Goal: Task Accomplishment & Management: Manage account settings

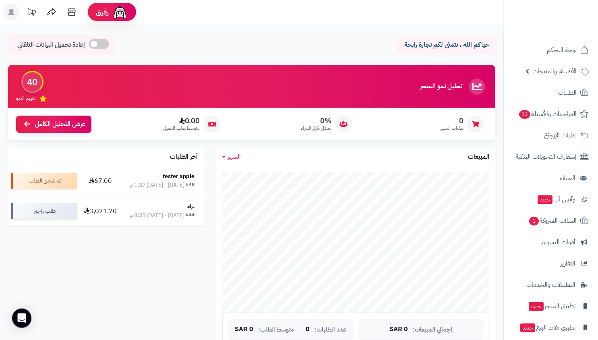
click at [577, 167] on ul "لوحة التحكم الأقسام والمنتجات المنتجات الأقسام الماركات مواصفات المنتجات مواصفا…" at bounding box center [551, 199] width 94 height 318
click at [574, 175] on span "العملاء" at bounding box center [568, 177] width 16 height 11
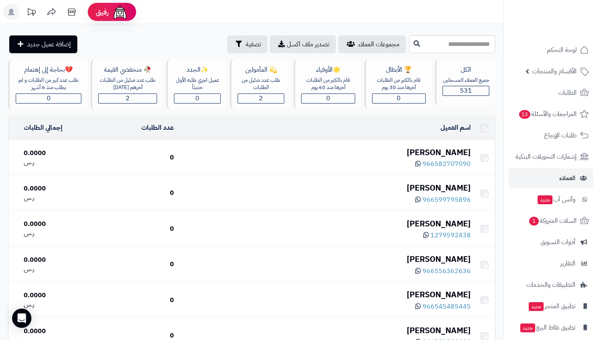
scroll to position [3453, 0]
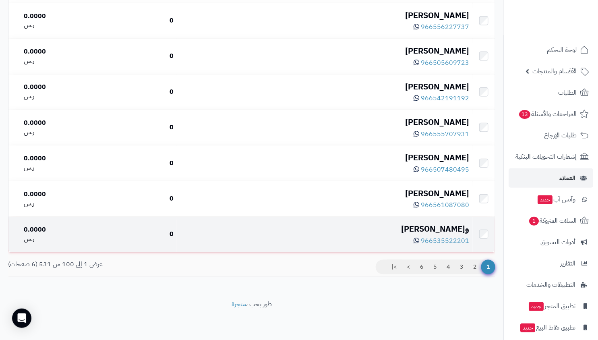
click at [452, 226] on div "وشيدان عبدالعزيز" at bounding box center [325, 229] width 290 height 12
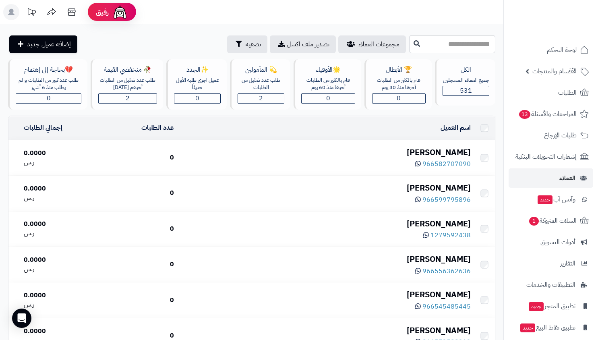
scroll to position [3453, 0]
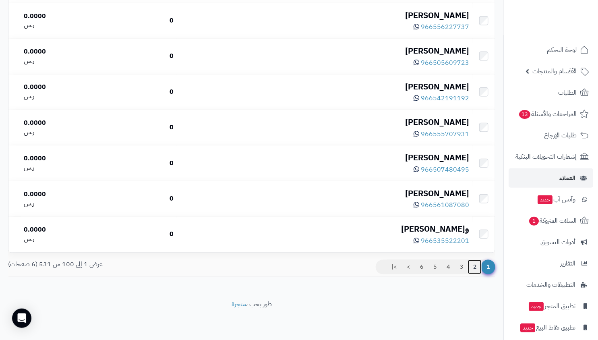
click at [476, 273] on link "2" at bounding box center [475, 267] width 14 height 15
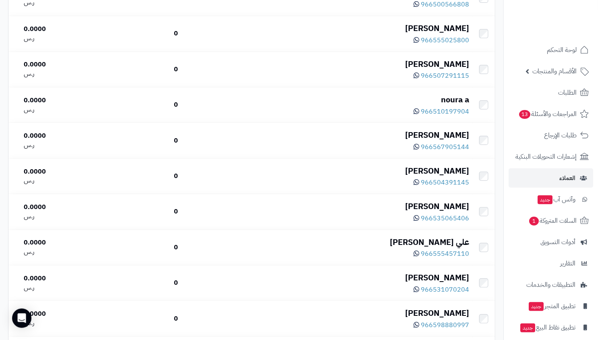
scroll to position [3405, 0]
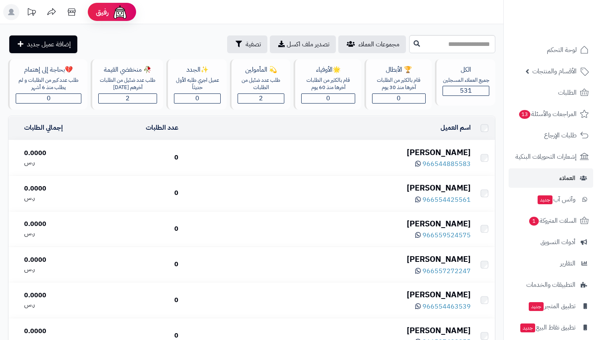
scroll to position [3405, 0]
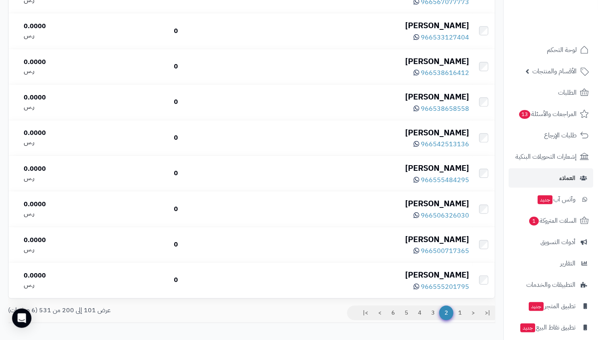
click at [441, 320] on ul "|< < 1 2 3 4 5 6 > >|" at bounding box center [421, 313] width 148 height 15
click at [433, 316] on link "3" at bounding box center [433, 313] width 14 height 15
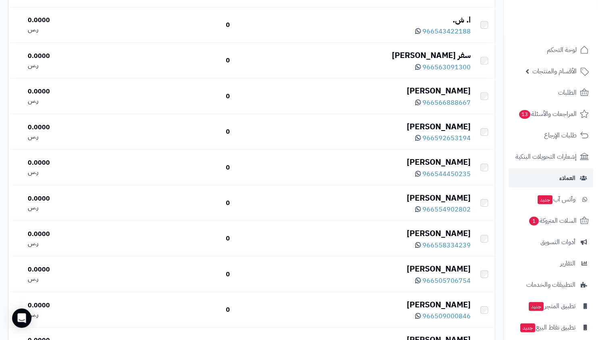
scroll to position [553, 0]
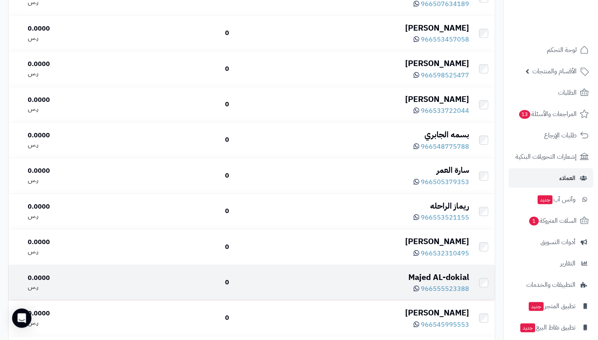
click at [438, 275] on div "Majed AL-dokial" at bounding box center [353, 278] width 234 height 12
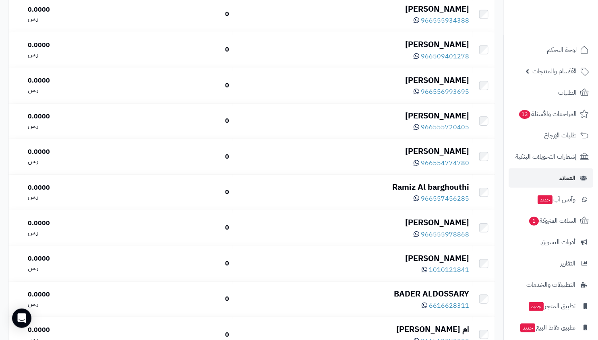
scroll to position [3453, 0]
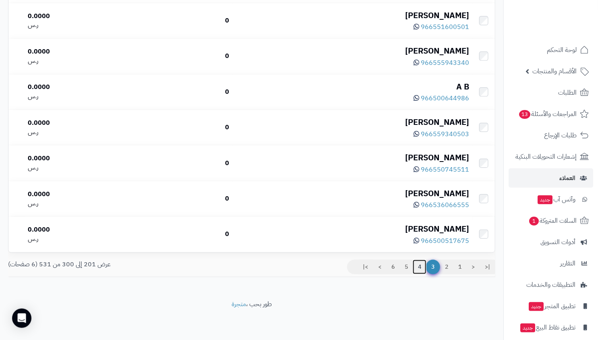
click at [421, 268] on link "4" at bounding box center [420, 267] width 14 height 15
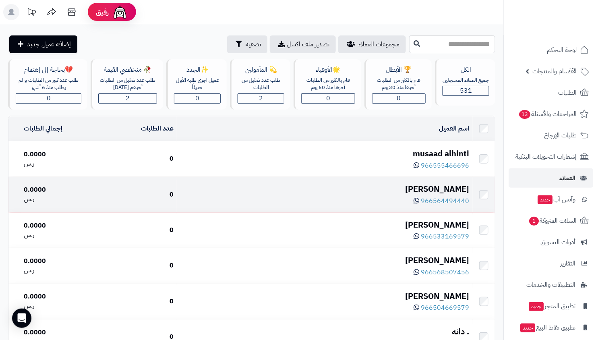
click at [454, 190] on div "يزن يزن" at bounding box center [325, 189] width 290 height 12
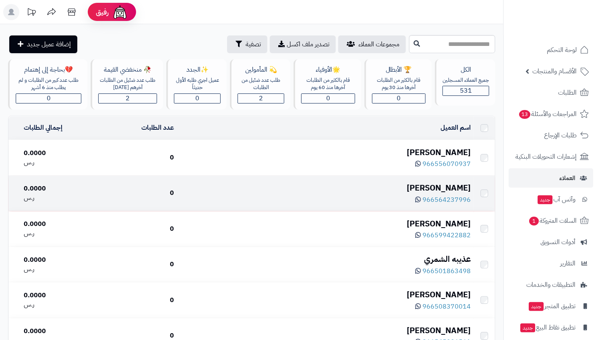
click at [454, 191] on div "[PERSON_NAME]" at bounding box center [325, 188] width 290 height 12
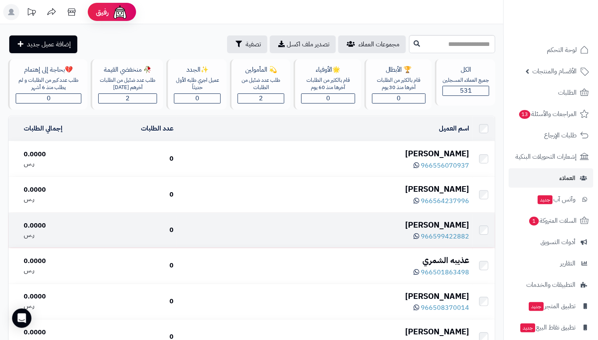
click at [448, 220] on div "[PERSON_NAME]" at bounding box center [325, 225] width 290 height 12
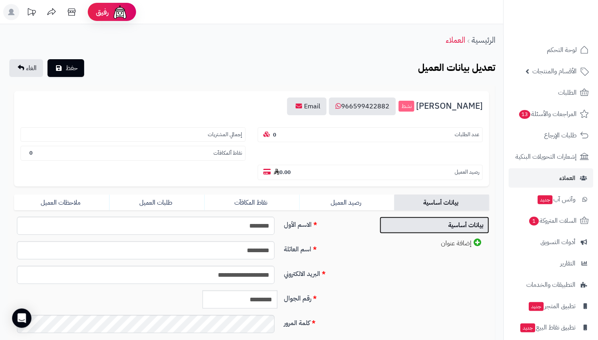
drag, startPoint x: 0, startPoint y: 0, endPoint x: 424, endPoint y: 205, distance: 470.6
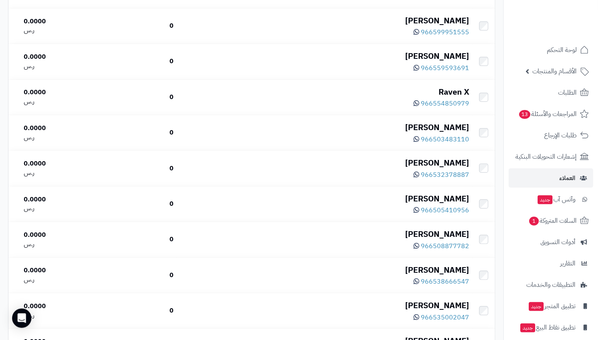
scroll to position [3453, 0]
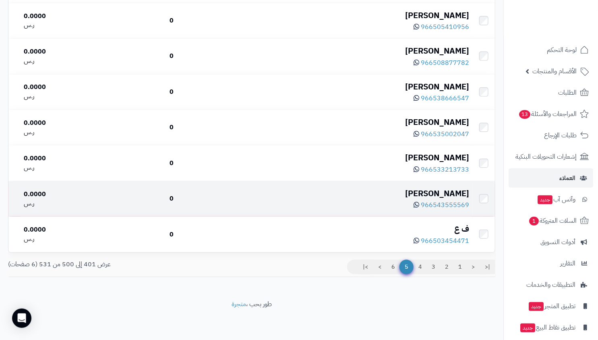
click at [456, 195] on div "[PERSON_NAME]" at bounding box center [325, 194] width 290 height 12
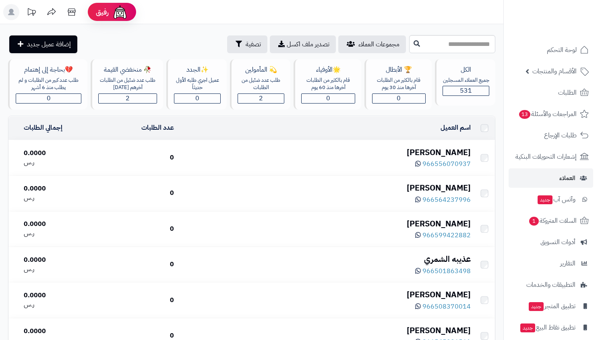
scroll to position [3453, 0]
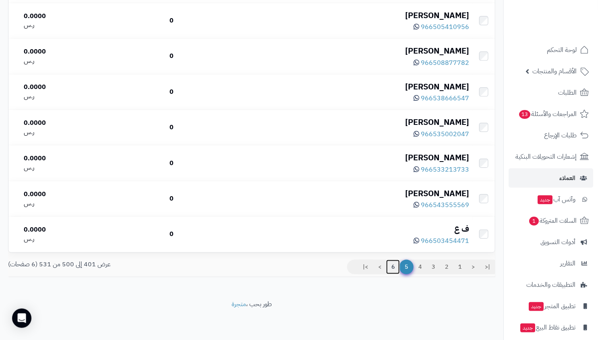
click at [396, 270] on link "6" at bounding box center [393, 267] width 14 height 15
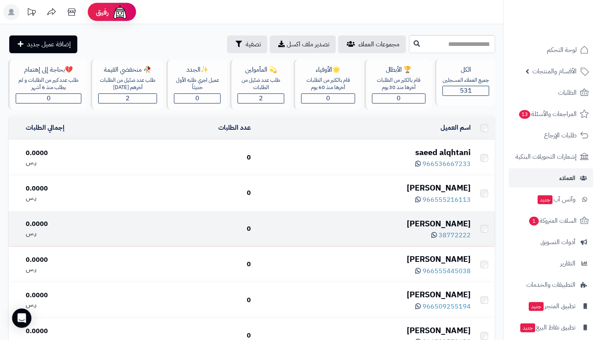
click at [452, 223] on div "حمد الرميحي" at bounding box center [364, 224] width 213 height 12
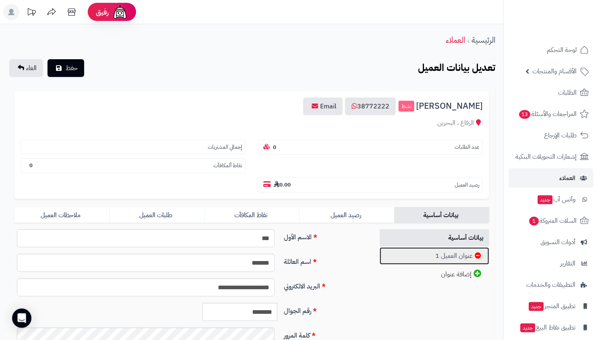
click at [444, 247] on link "عنوان العميل 1" at bounding box center [435, 255] width 110 height 17
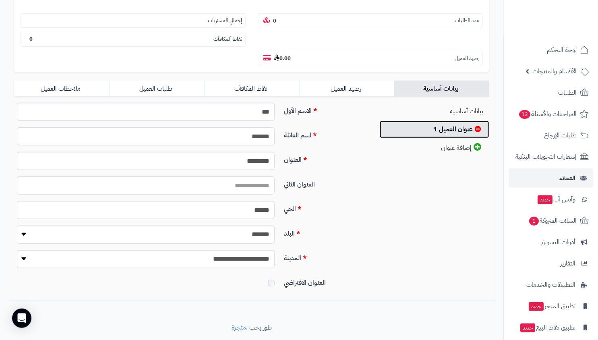
scroll to position [131, 0]
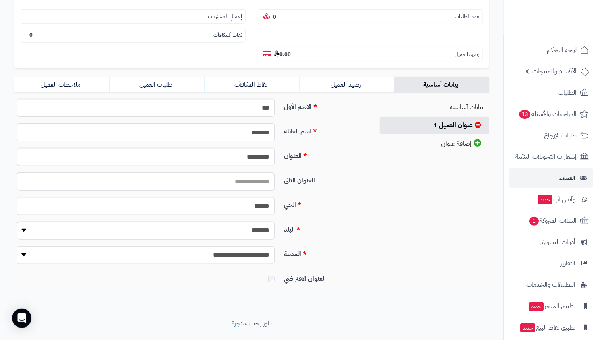
click at [237, 246] on select "**********" at bounding box center [146, 255] width 258 height 18
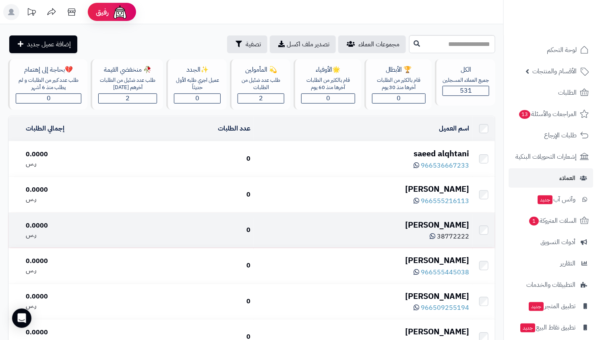
scroll to position [993, 0]
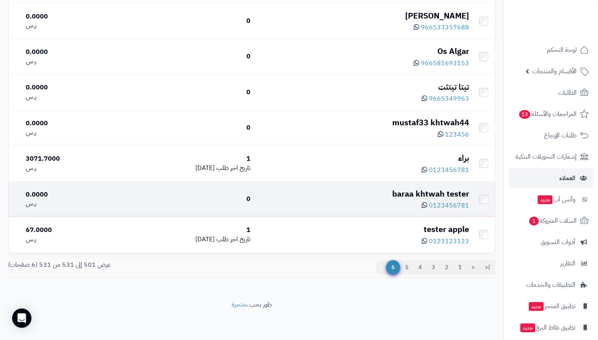
click at [439, 193] on div "baraa khtwah tester" at bounding box center [363, 194] width 213 height 12
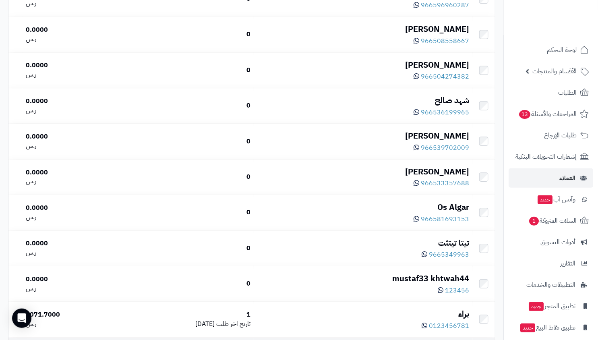
scroll to position [834, 0]
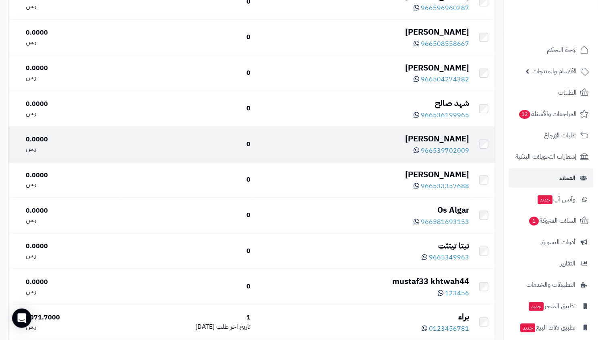
click at [446, 139] on div "عزام احمد" at bounding box center [363, 139] width 213 height 12
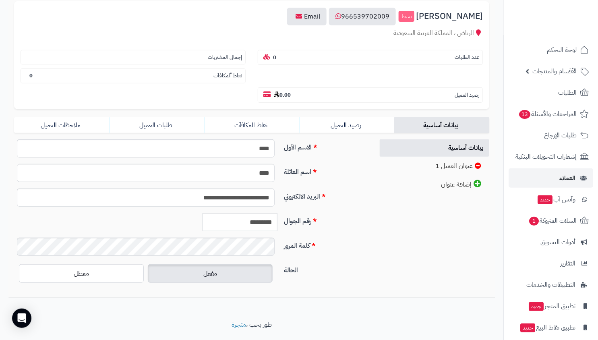
scroll to position [91, 0]
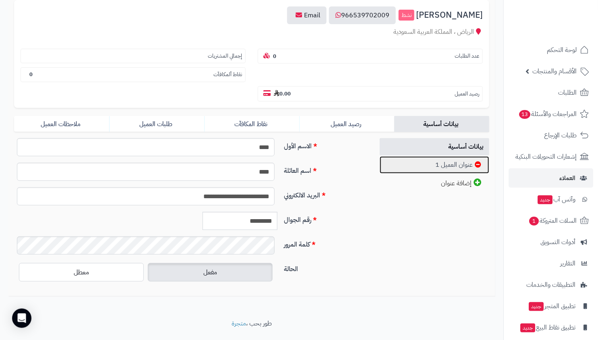
click at [435, 156] on link "عنوان العميل 1" at bounding box center [435, 164] width 110 height 17
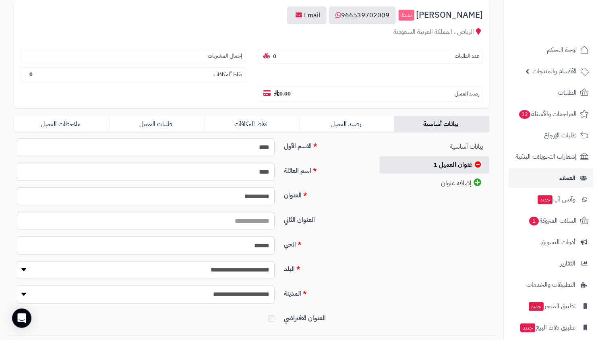
click at [240, 286] on select "**********" at bounding box center [146, 295] width 258 height 18
click at [250, 261] on select "**********" at bounding box center [146, 270] width 258 height 18
click at [250, 187] on input "**********" at bounding box center [146, 196] width 258 height 18
click at [382, 197] on div "**********" at bounding box center [251, 233] width 487 height 191
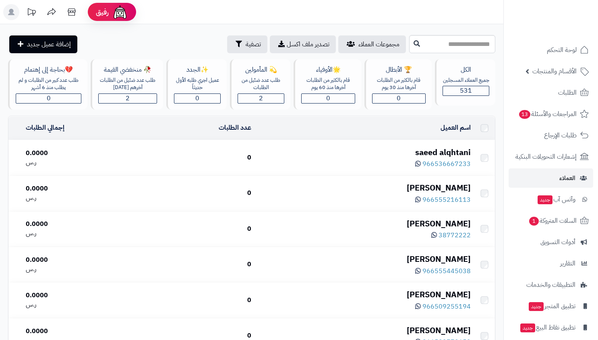
scroll to position [834, 0]
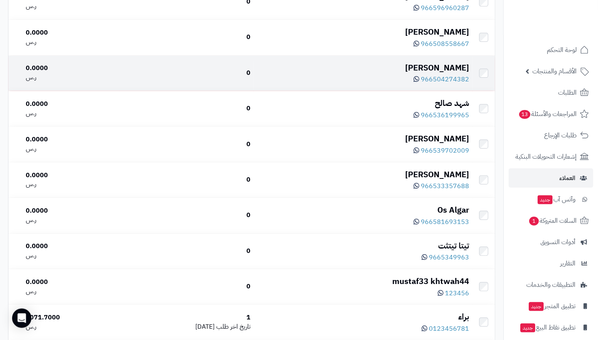
click at [456, 89] on td "باسل اليحيى 966504274382" at bounding box center [363, 73] width 219 height 35
click at [453, 71] on div "[PERSON_NAME]" at bounding box center [363, 68] width 213 height 12
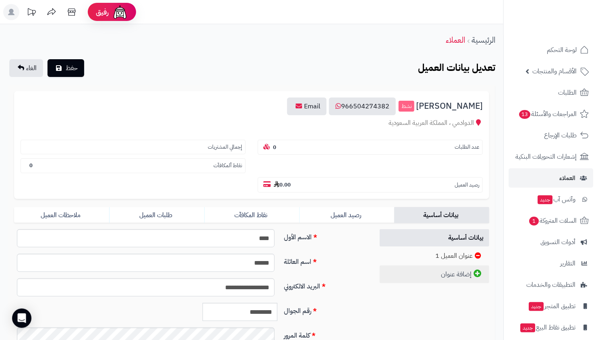
click at [449, 265] on link "إضافة عنوان" at bounding box center [435, 274] width 110 height 18
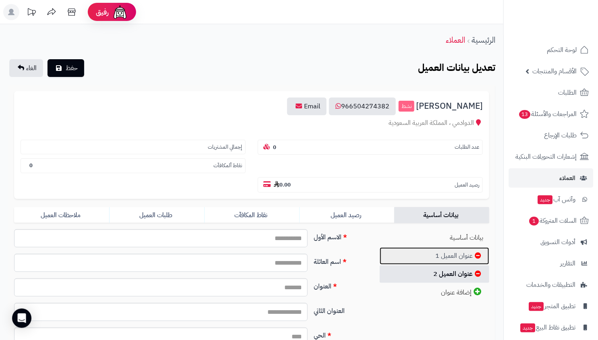
click at [450, 247] on link "عنوان العميل 1" at bounding box center [435, 255] width 110 height 17
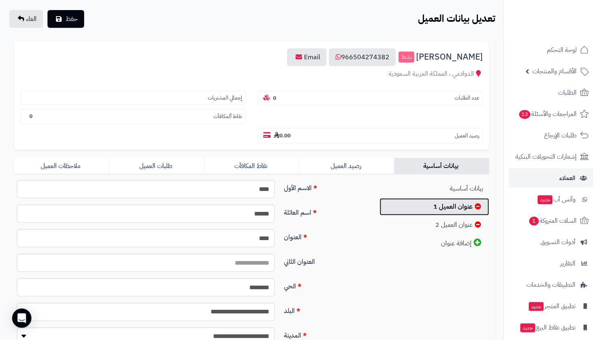
scroll to position [131, 0]
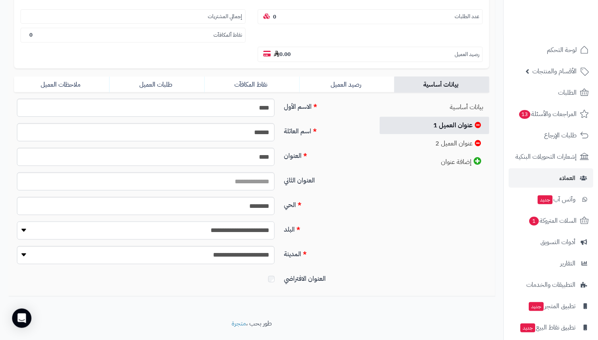
click at [255, 222] on select "**********" at bounding box center [146, 231] width 258 height 18
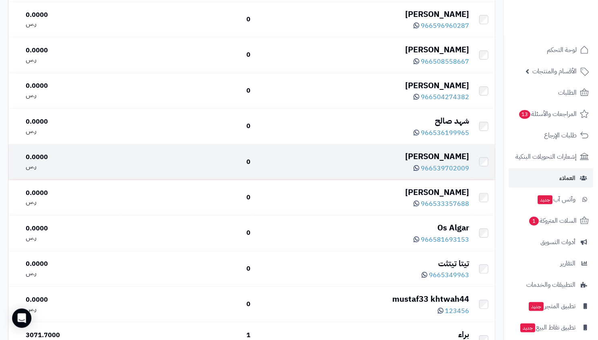
scroll to position [658, 0]
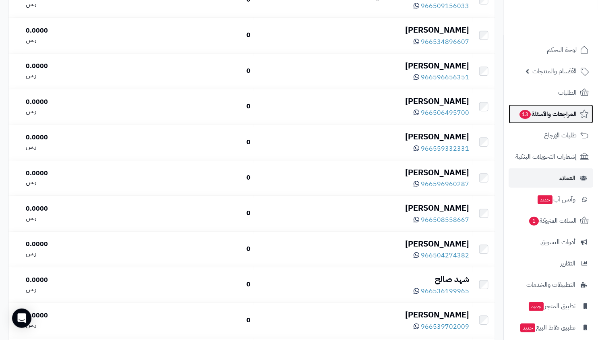
click at [543, 111] on span "المراجعات والأسئلة 13" at bounding box center [548, 113] width 58 height 11
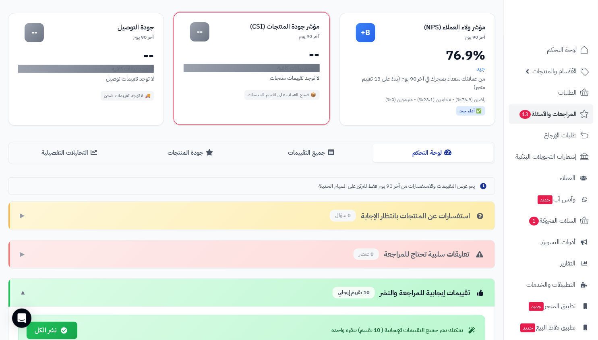
scroll to position [316, 0]
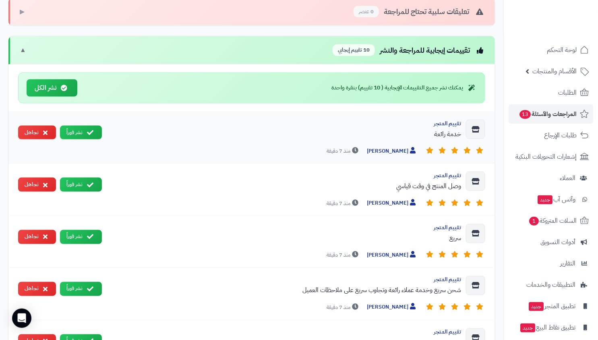
drag, startPoint x: 355, startPoint y: 151, endPoint x: 312, endPoint y: 154, distance: 42.8
click at [317, 154] on div "[PERSON_NAME] منذ 7 دقيقة" at bounding box center [296, 151] width 377 height 8
click at [312, 154] on div "[PERSON_NAME] منذ 7 دقيقة" at bounding box center [296, 151] width 377 height 8
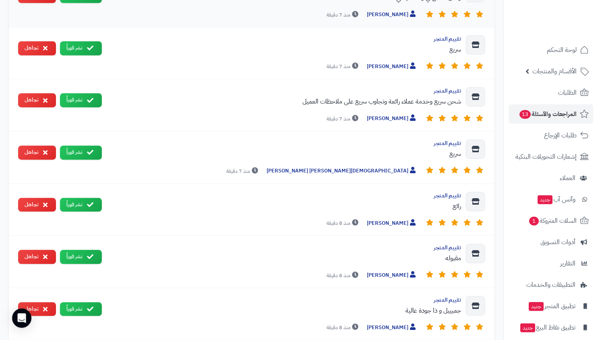
scroll to position [713, 0]
